Goal: Information Seeking & Learning: Check status

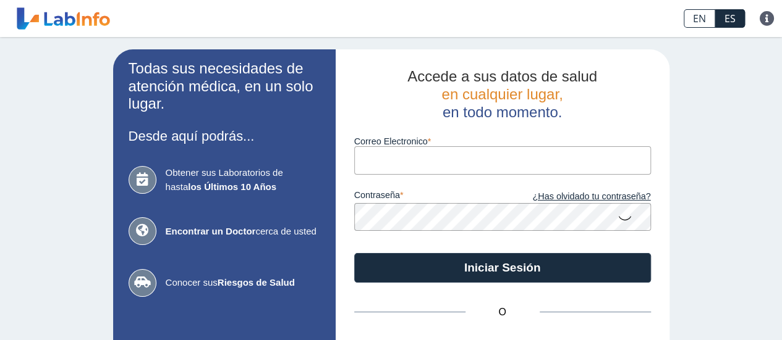
click at [375, 155] on input "Correo Electronico" at bounding box center [502, 160] width 297 height 28
type input "[EMAIL_ADDRESS][DOMAIN_NAME]"
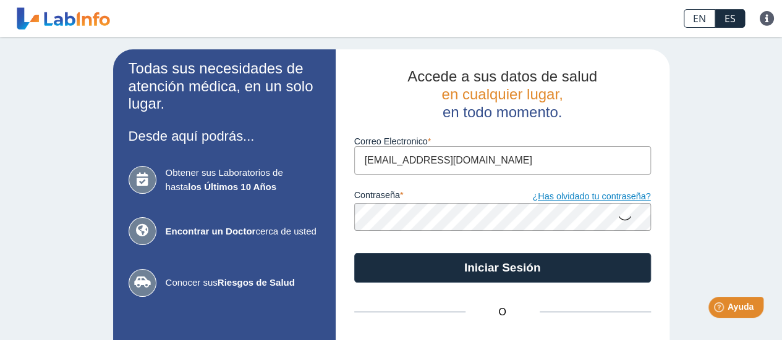
click at [566, 200] on link "¿Has olvidado tu contraseña?" at bounding box center [576, 197] width 148 height 14
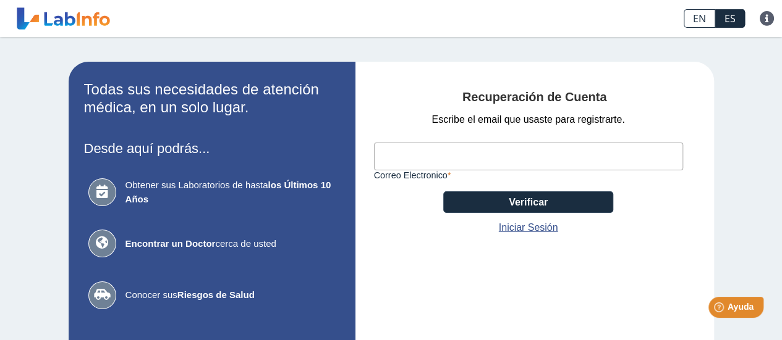
click at [461, 158] on input "Correo Electronico" at bounding box center [528, 157] width 309 height 28
type input "[EMAIL_ADDRESS][DOMAIN_NAME]"
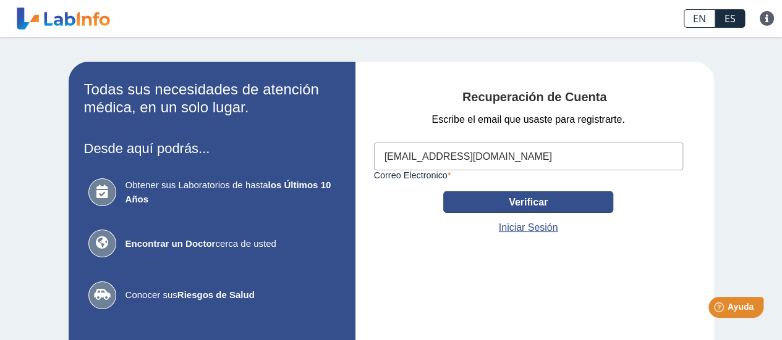
click at [489, 206] on button "Verificar" at bounding box center [528, 203] width 170 height 22
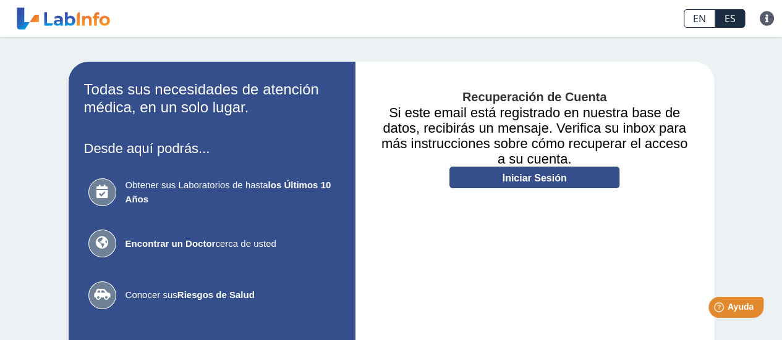
click at [502, 182] on link "Iniciar Sesión" at bounding box center [534, 178] width 170 height 22
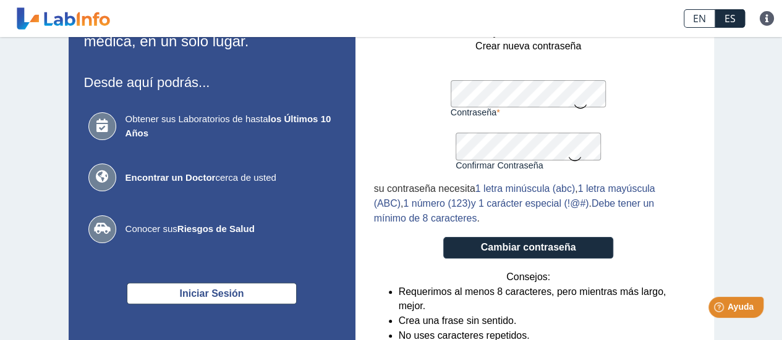
scroll to position [82, 0]
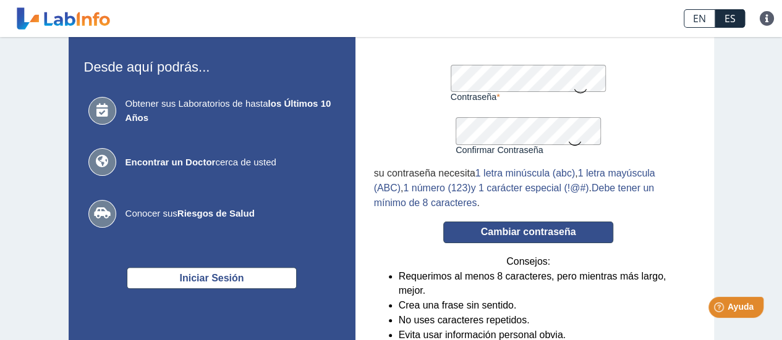
click at [537, 238] on button "Cambiar contraseña" at bounding box center [528, 233] width 170 height 22
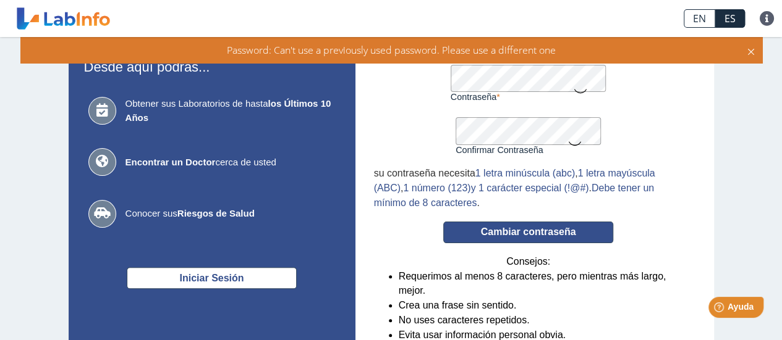
click at [527, 235] on button "Cambiar contraseña" at bounding box center [528, 233] width 170 height 22
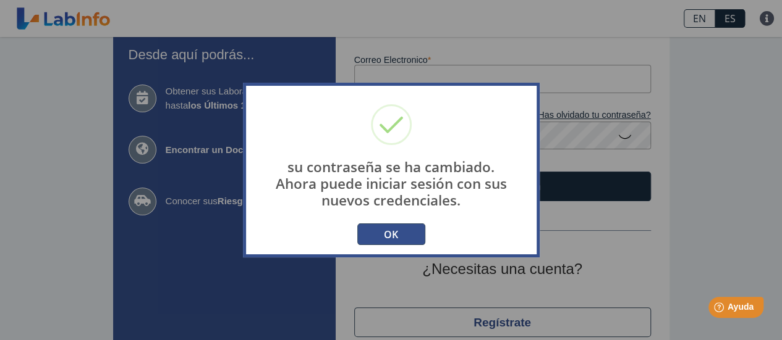
click at [395, 236] on button "OK" at bounding box center [391, 235] width 68 height 22
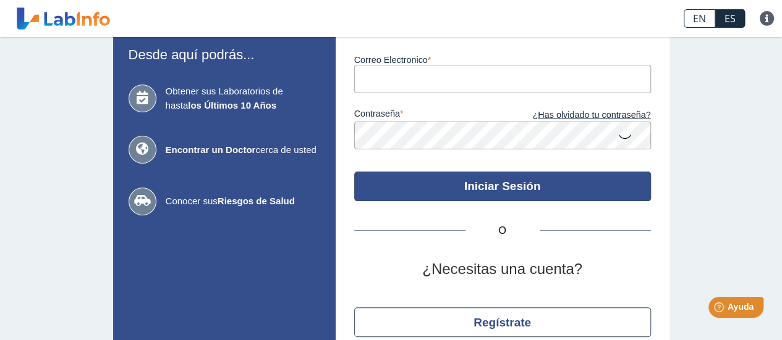
click at [589, 182] on button "Iniciar Sesión" at bounding box center [502, 187] width 297 height 30
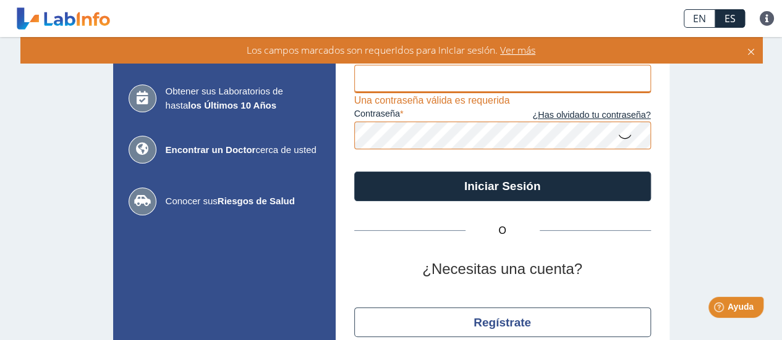
click at [460, 85] on input "Correo Electronico" at bounding box center [502, 79] width 297 height 28
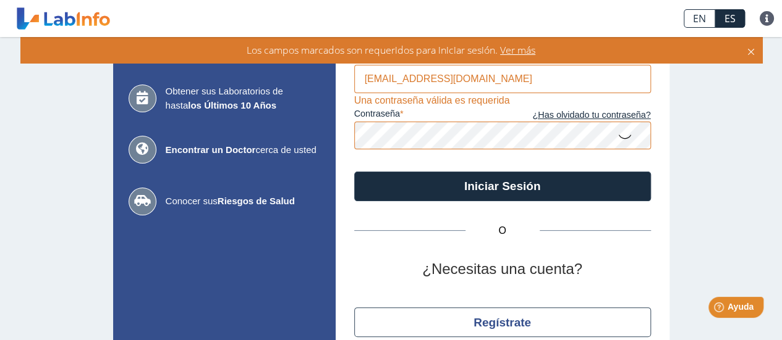
type input "[EMAIL_ADDRESS][DOMAIN_NAME]"
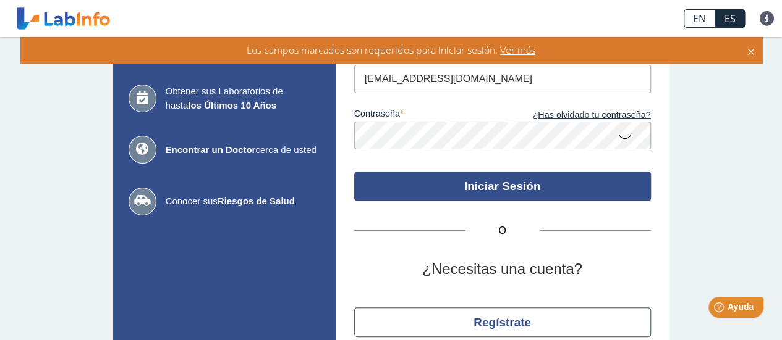
click at [455, 179] on button "Iniciar Sesión" at bounding box center [502, 187] width 297 height 30
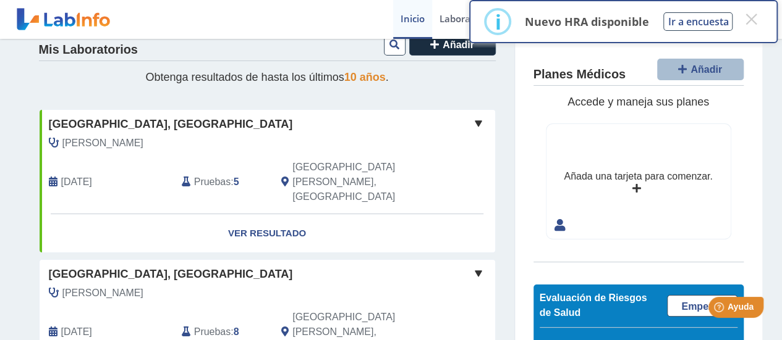
scroll to position [31, 0]
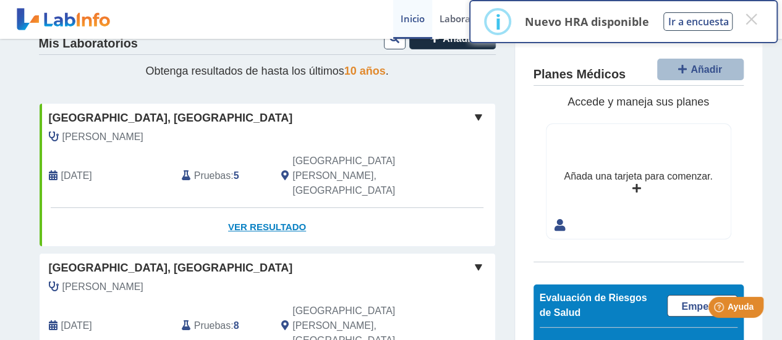
click at [279, 208] on link "Ver Resultado" at bounding box center [267, 227] width 455 height 39
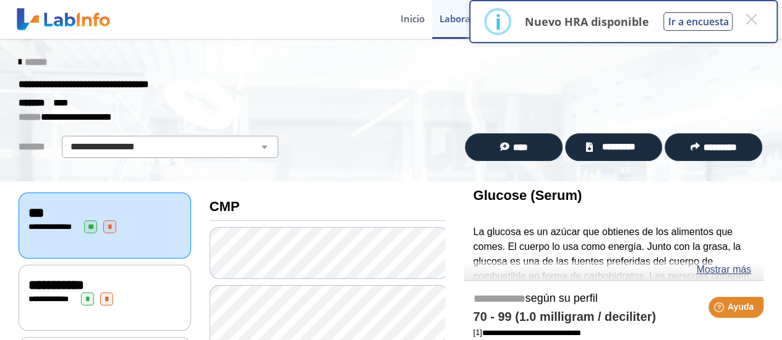
click at [123, 280] on div "**********" at bounding box center [104, 285] width 153 height 15
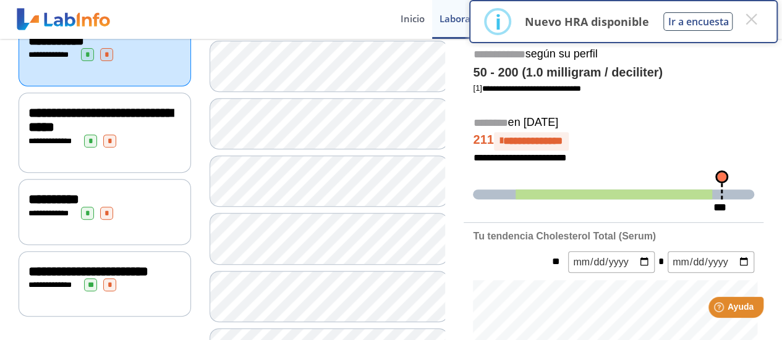
scroll to position [209, 0]
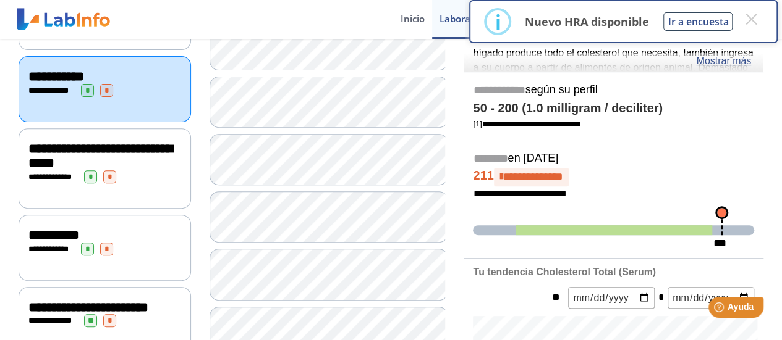
click at [125, 187] on div "**********" at bounding box center [105, 169] width 172 height 80
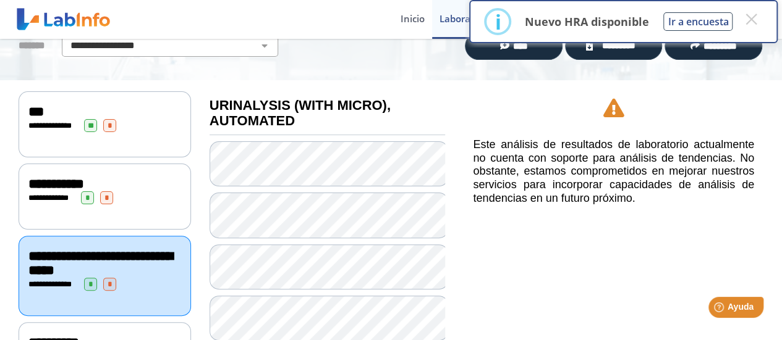
scroll to position [348, 0]
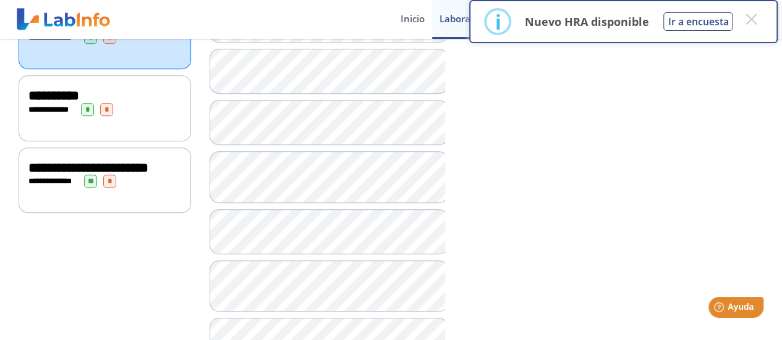
click at [109, 122] on div "**********" at bounding box center [105, 108] width 172 height 66
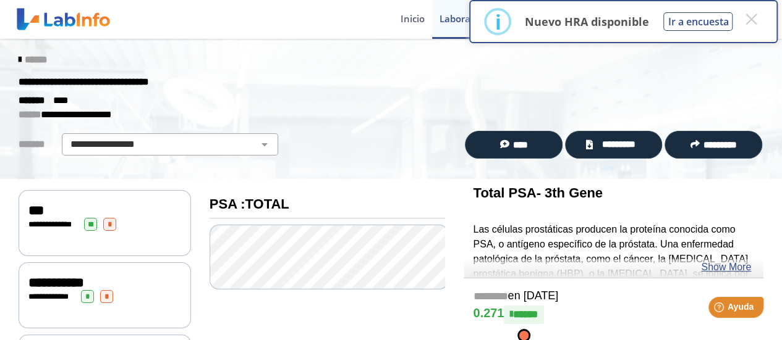
scroll to position [250, 0]
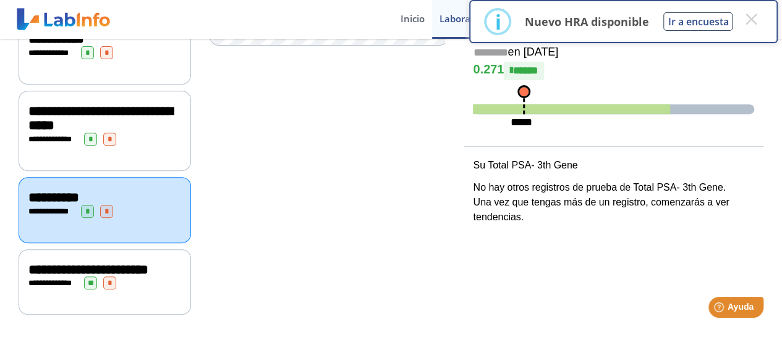
click at [162, 263] on div "**********" at bounding box center [104, 270] width 153 height 15
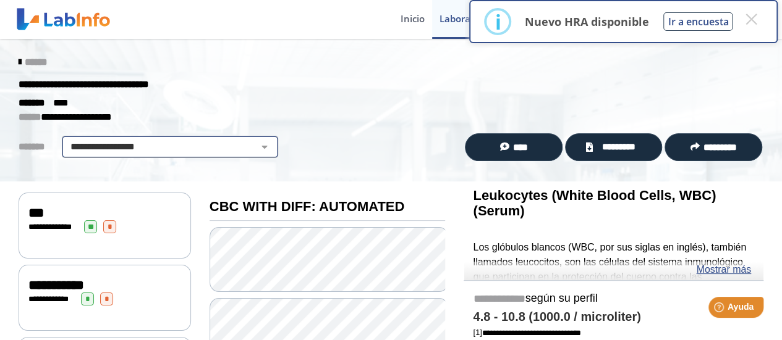
click at [251, 148] on select "**********" at bounding box center [169, 147] width 209 height 15
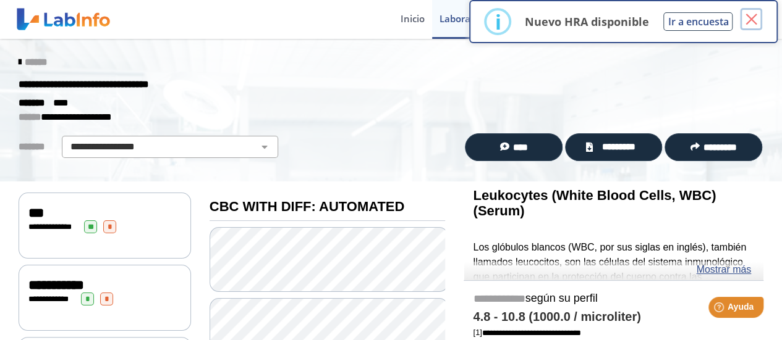
click at [749, 20] on button "×" at bounding box center [751, 19] width 22 height 22
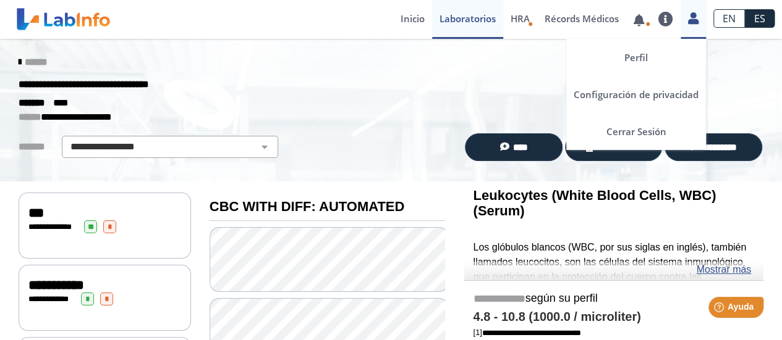
click at [694, 23] on icon at bounding box center [693, 18] width 11 height 9
click at [634, 133] on link "Cerrar Sesión" at bounding box center [636, 131] width 140 height 37
